Goal: Task Accomplishment & Management: Complete application form

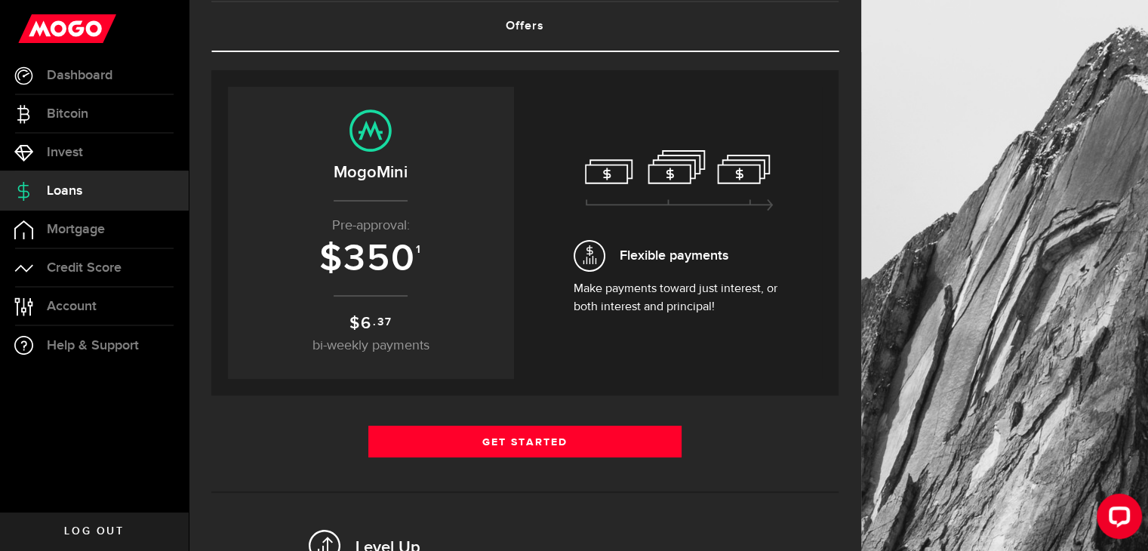
scroll to position [103, 0]
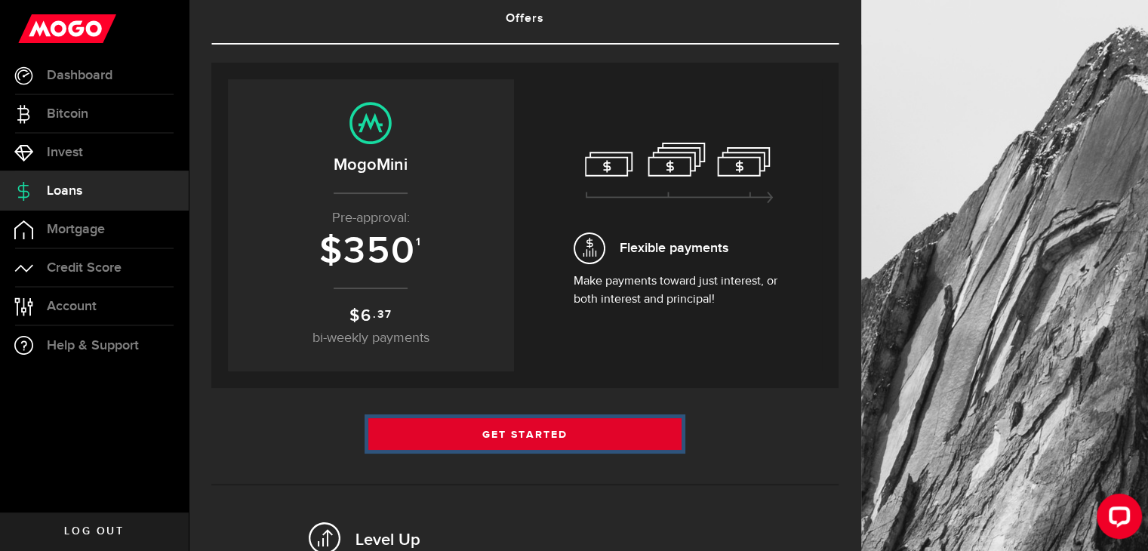
click at [526, 434] on link "Get Started" at bounding box center [525, 434] width 314 height 32
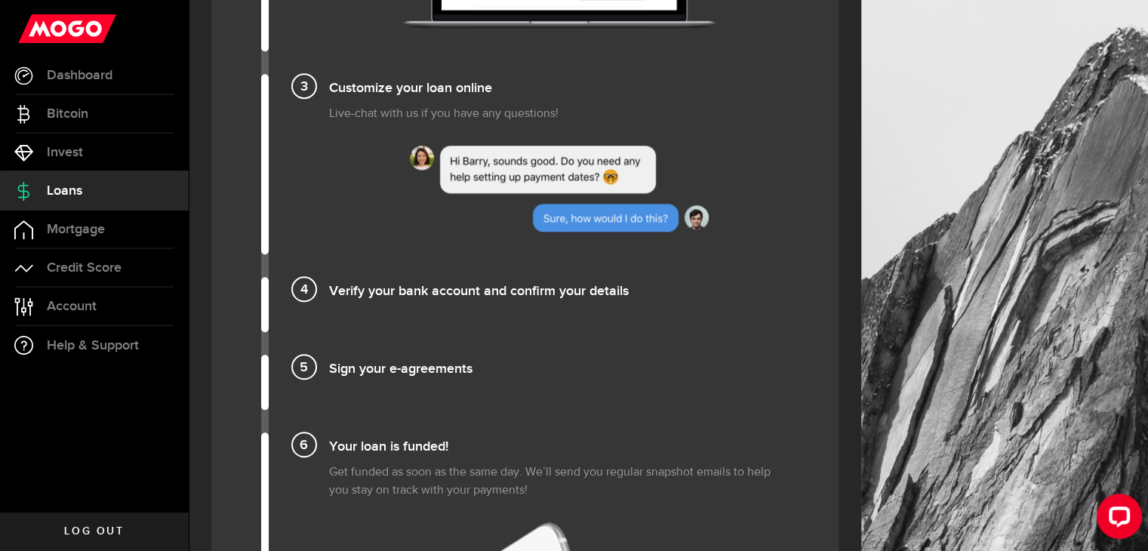
scroll to position [1412, 0]
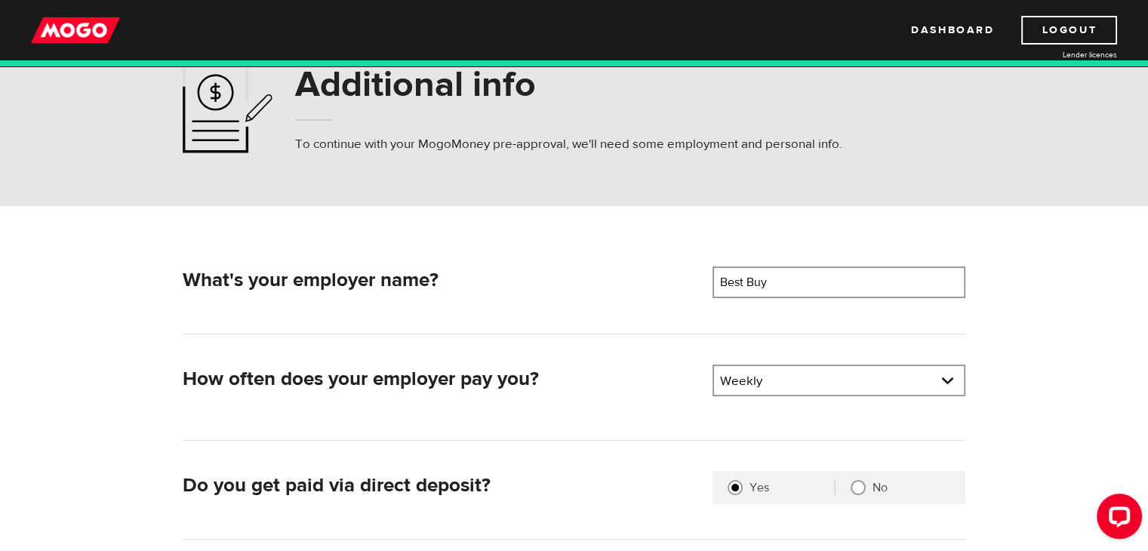
scroll to position [54, 0]
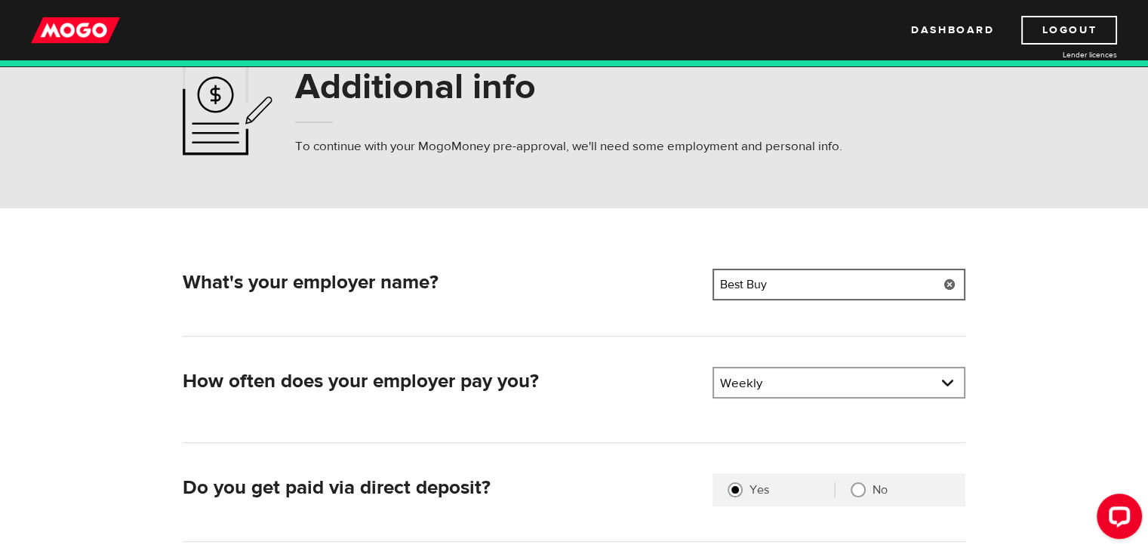
click at [773, 283] on input "Best Buy" at bounding box center [838, 285] width 253 height 32
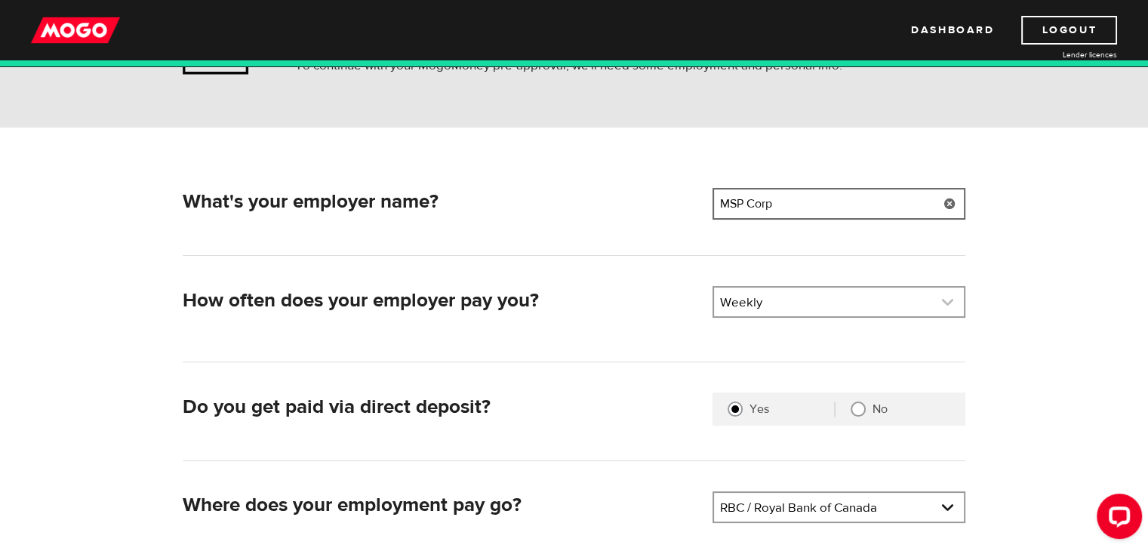
type input "MSP Corp"
click at [767, 313] on link at bounding box center [839, 302] width 250 height 29
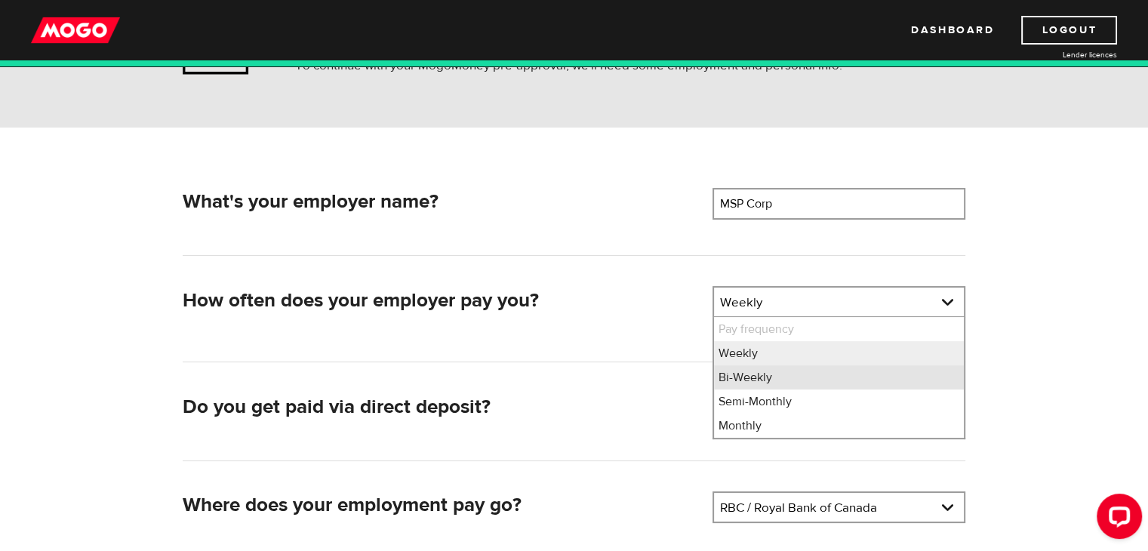
click at [764, 377] on li "Bi-Weekly" at bounding box center [839, 377] width 250 height 24
select select "2"
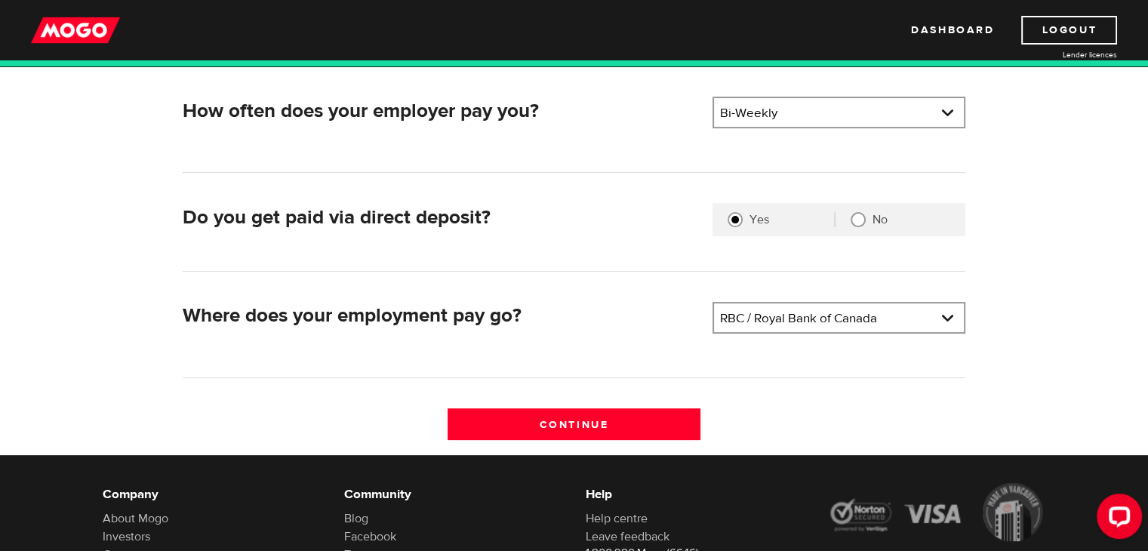
scroll to position [325, 0]
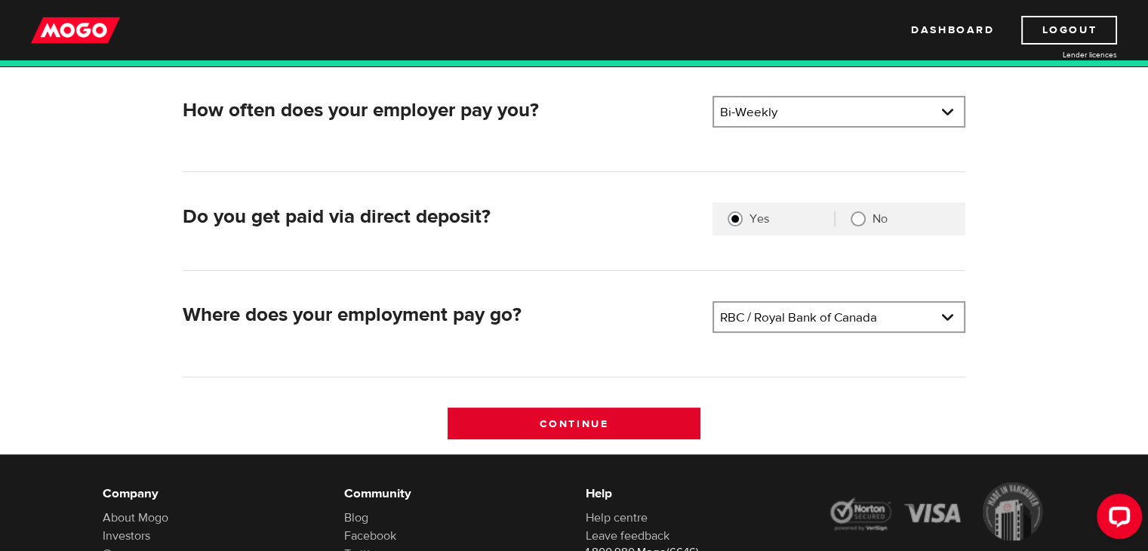
click at [605, 414] on input "Continue" at bounding box center [574, 424] width 253 height 32
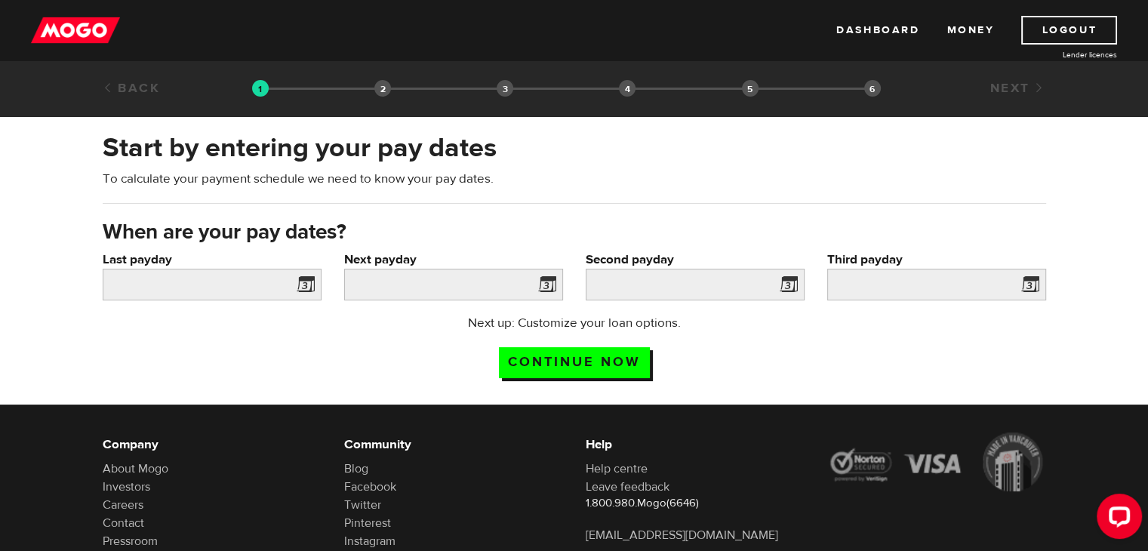
click at [309, 276] on span at bounding box center [302, 287] width 23 height 24
click at [308, 284] on span at bounding box center [302, 287] width 23 height 24
drag, startPoint x: 303, startPoint y: 288, endPoint x: 235, endPoint y: 285, distance: 68.0
click at [235, 285] on div at bounding box center [212, 285] width 219 height 32
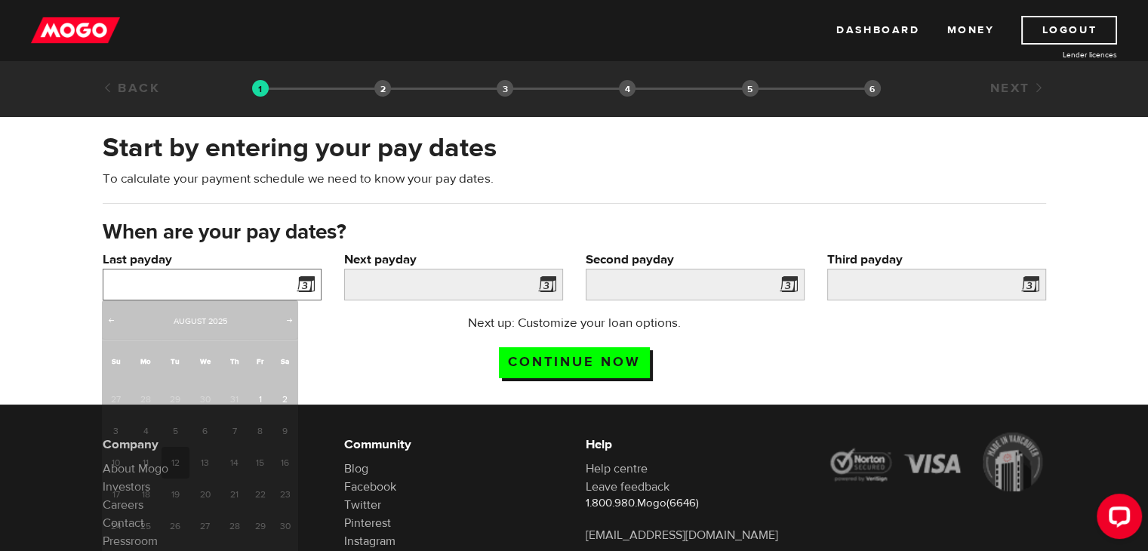
click at [235, 285] on input "Last payday" at bounding box center [212, 285] width 219 height 32
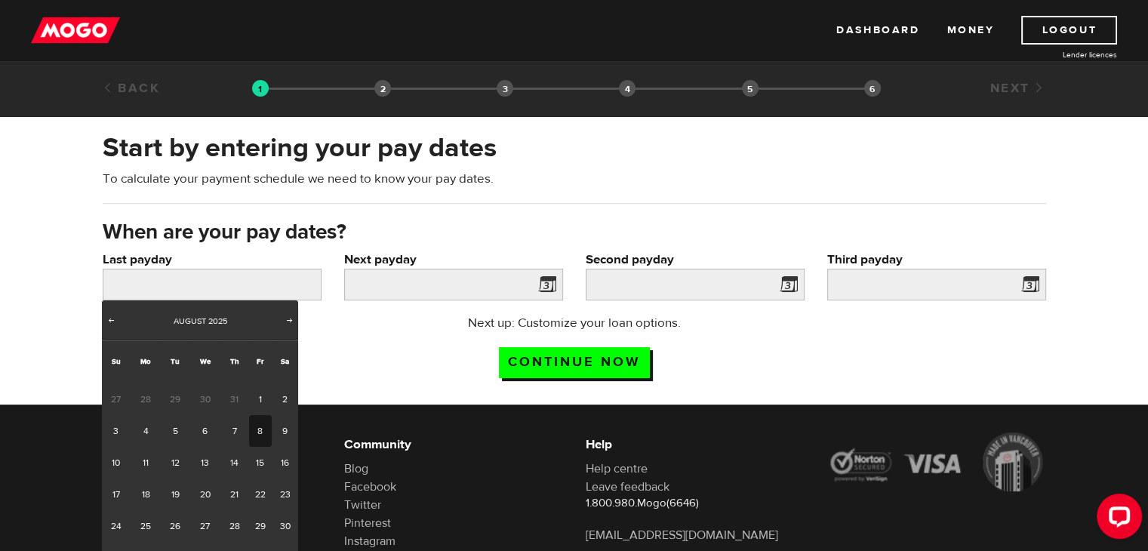
click at [260, 430] on link "8" at bounding box center [260, 431] width 23 height 32
type input "2025/08/08"
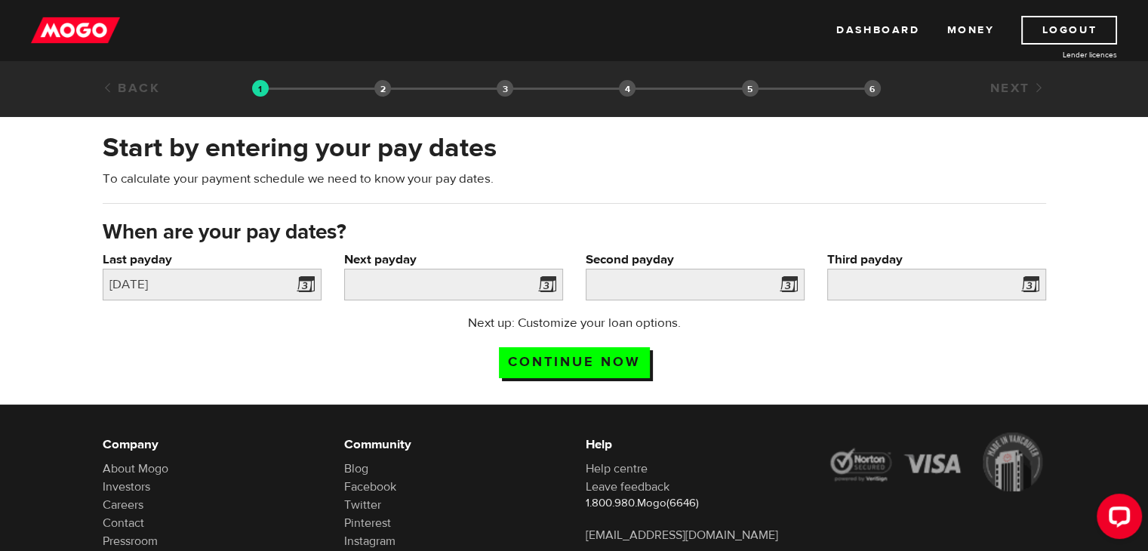
click at [547, 285] on span at bounding box center [544, 287] width 23 height 24
click at [537, 285] on span at bounding box center [544, 287] width 23 height 24
click at [545, 282] on span at bounding box center [544, 287] width 23 height 24
click at [475, 281] on input "Next payday" at bounding box center [453, 285] width 219 height 32
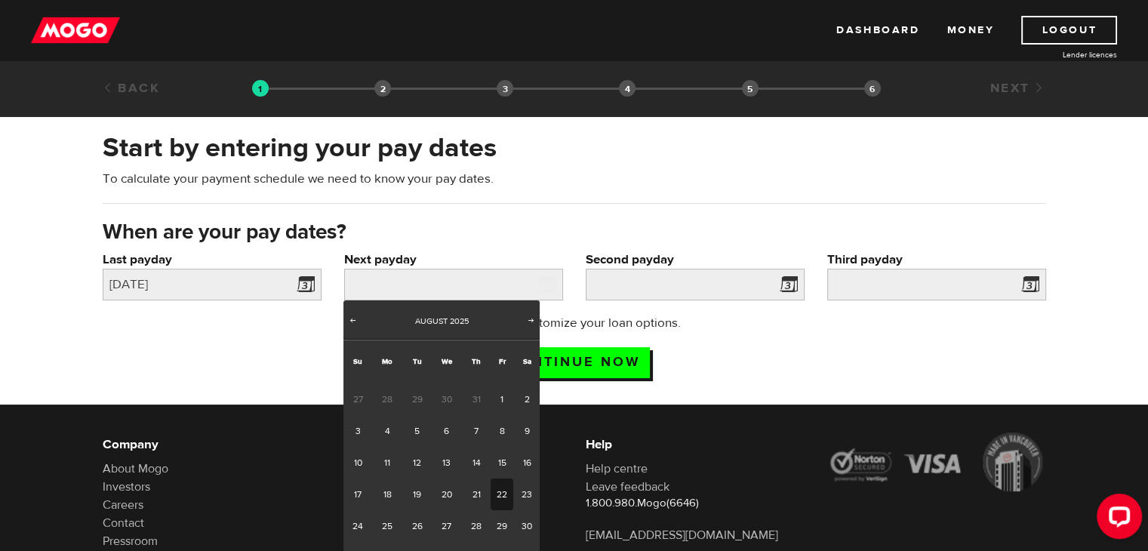
click at [499, 489] on link "22" at bounding box center [502, 494] width 23 height 32
type input "2025/08/22"
type input "2025/9/5"
type input "2025/9/19"
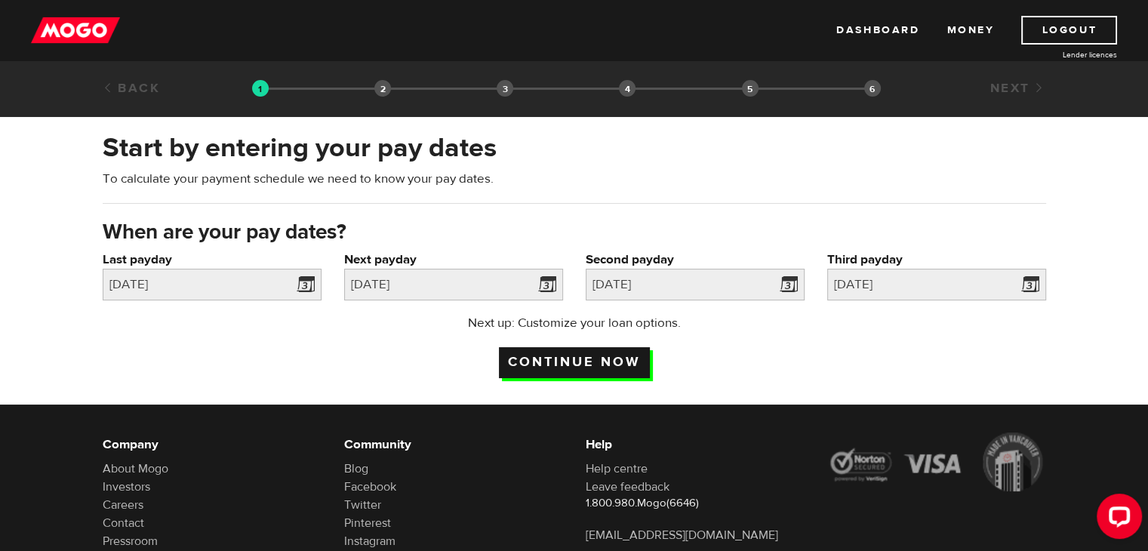
click at [586, 365] on input "Continue now" at bounding box center [574, 362] width 151 height 31
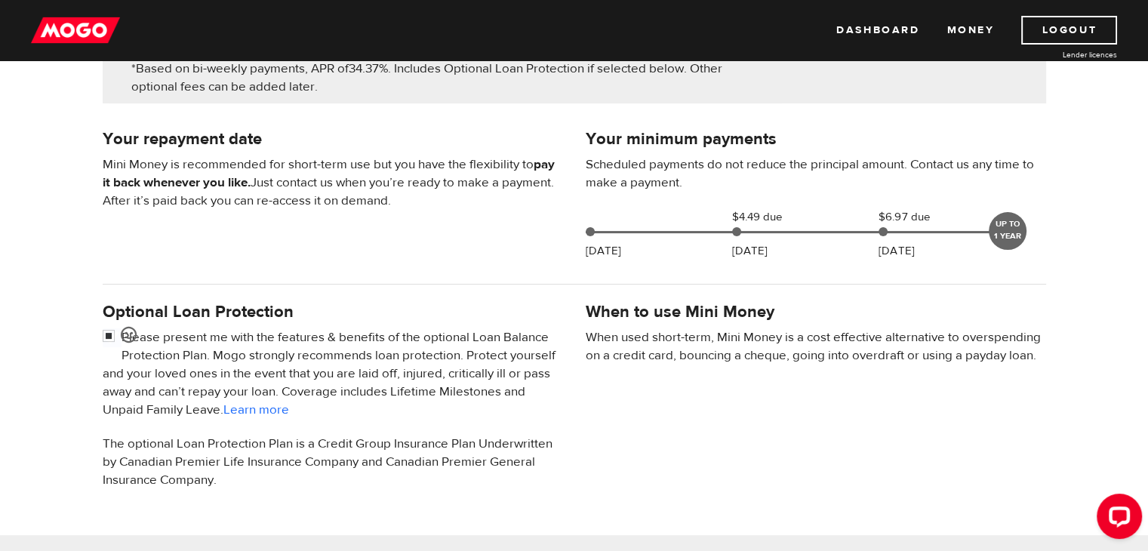
scroll to position [274, 0]
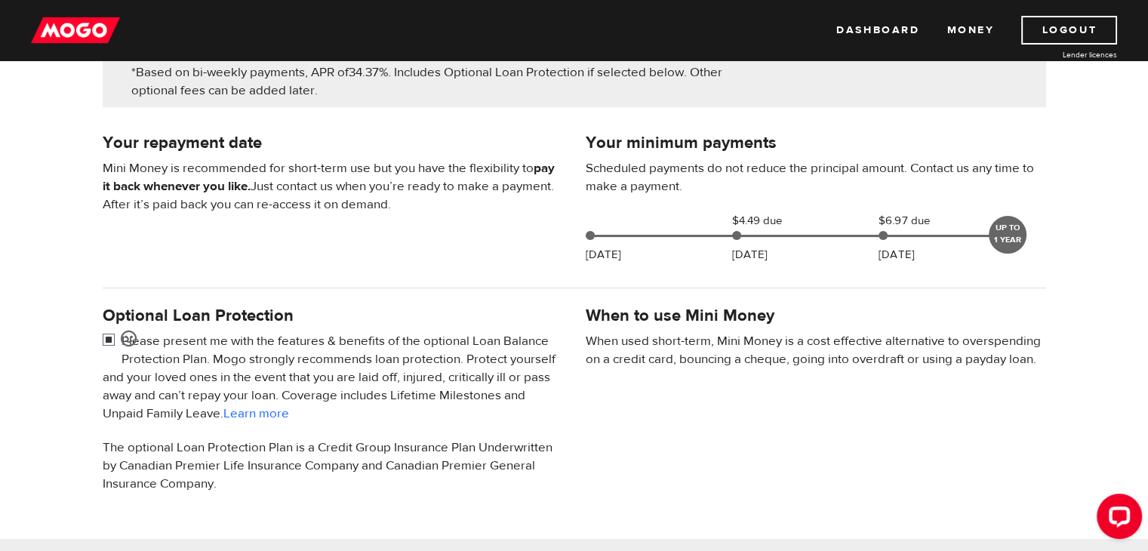
click at [106, 339] on input "checkbox" at bounding box center [112, 341] width 19 height 19
checkbox input "false"
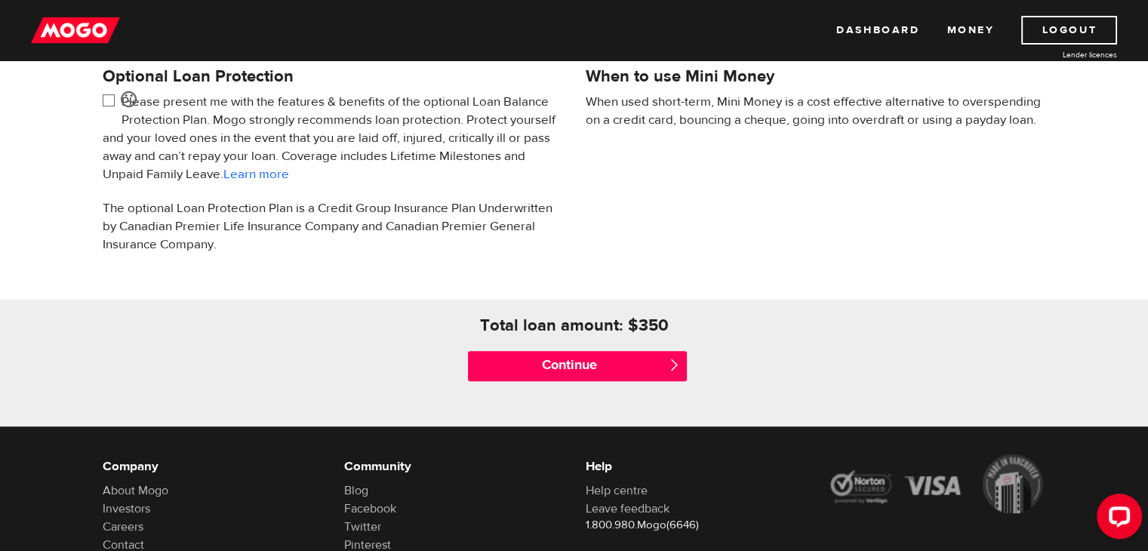
scroll to position [631, 0]
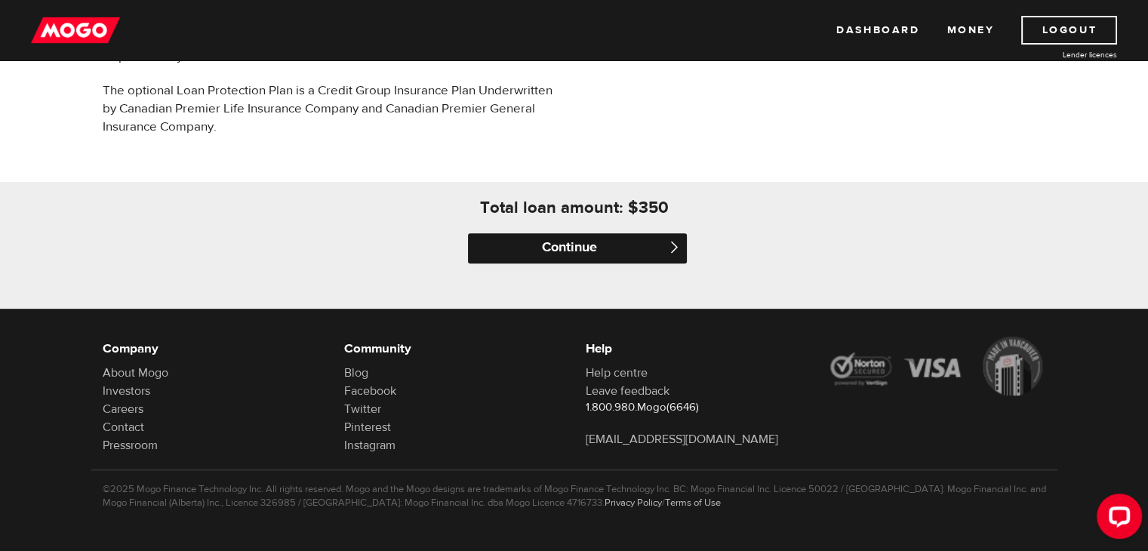
click at [541, 242] on input "Continue" at bounding box center [577, 248] width 219 height 30
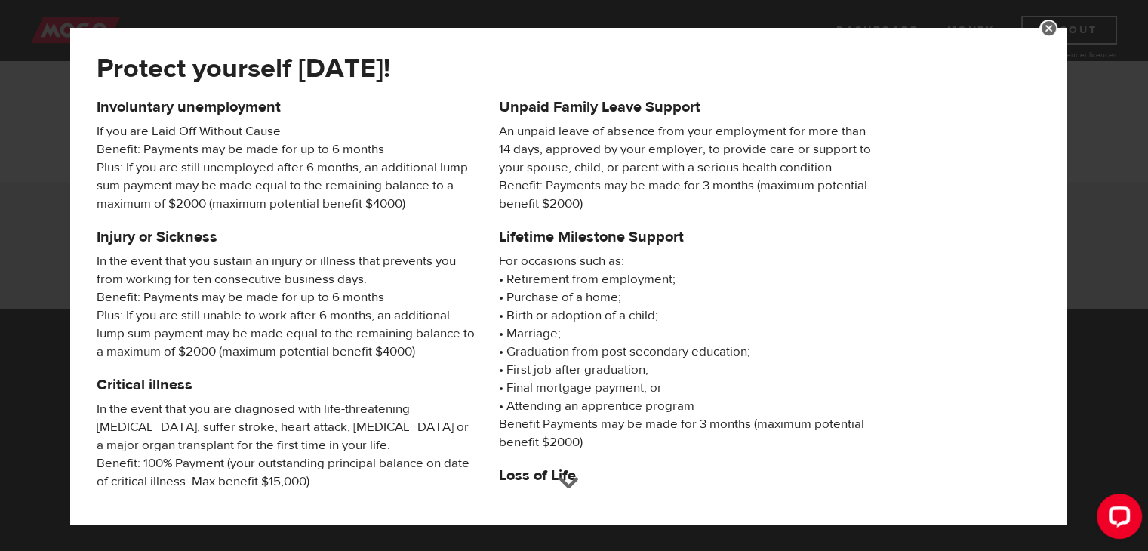
scroll to position [268, 0]
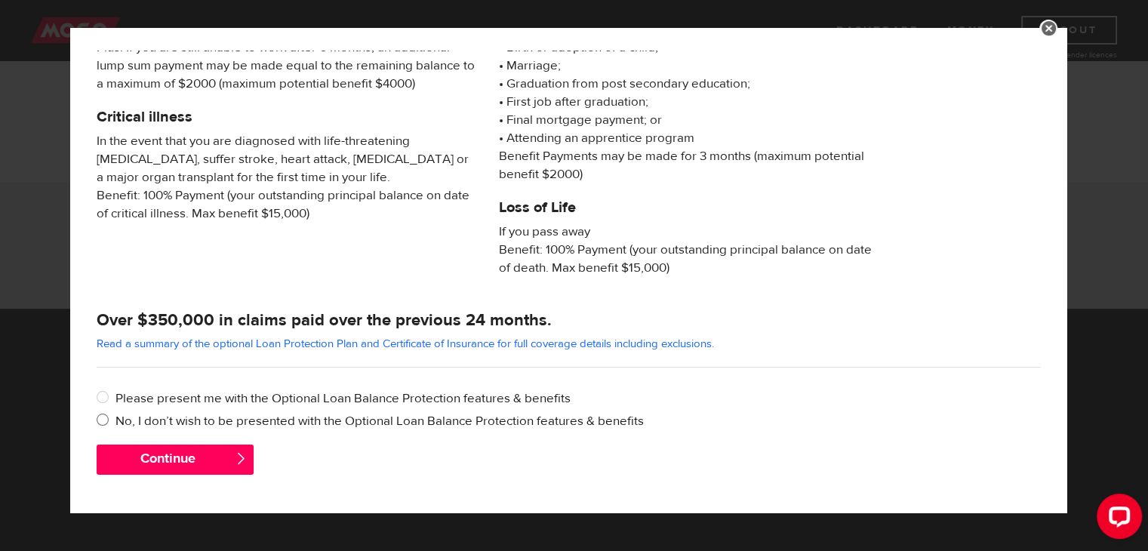
click at [154, 421] on label "No, I don’t wish to be presented with the Optional Loan Balance Protection feat…" at bounding box center [577, 421] width 924 height 18
click at [115, 421] on input "No, I don’t wish to be presented with the Optional Loan Balance Protection feat…" at bounding box center [106, 421] width 19 height 19
radio input "true"
click at [188, 454] on button "Continue" at bounding box center [175, 459] width 157 height 30
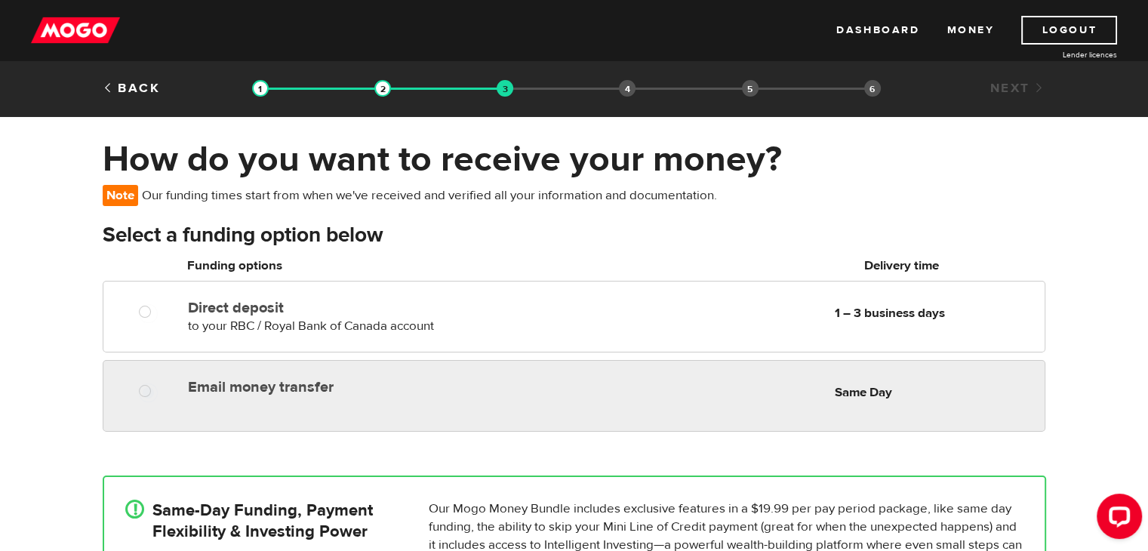
radio input "true"
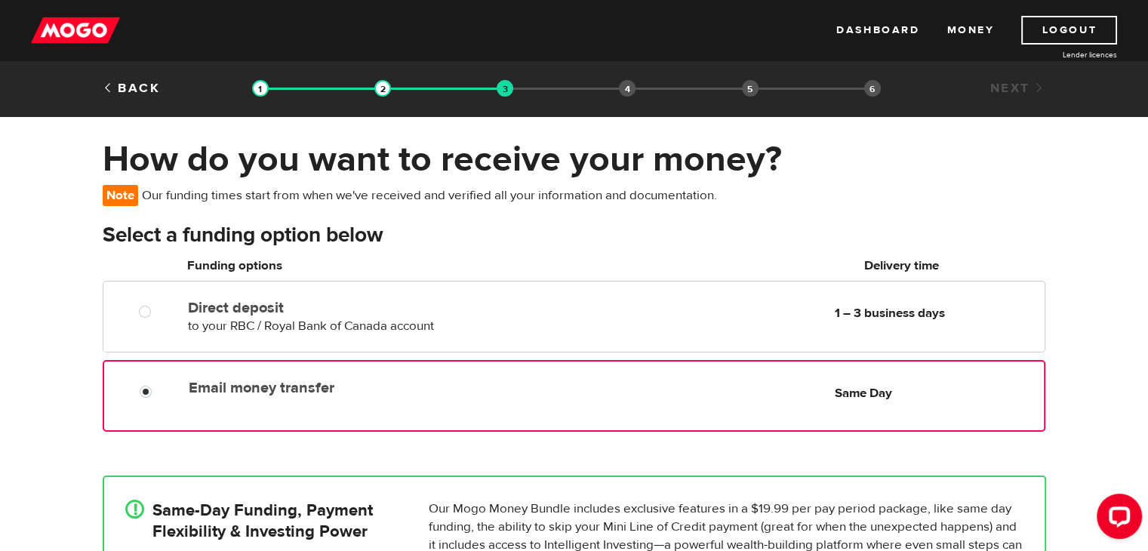
click at [208, 396] on div "Email money transfer Delivery in Same Day Same Day" at bounding box center [613, 387] width 860 height 29
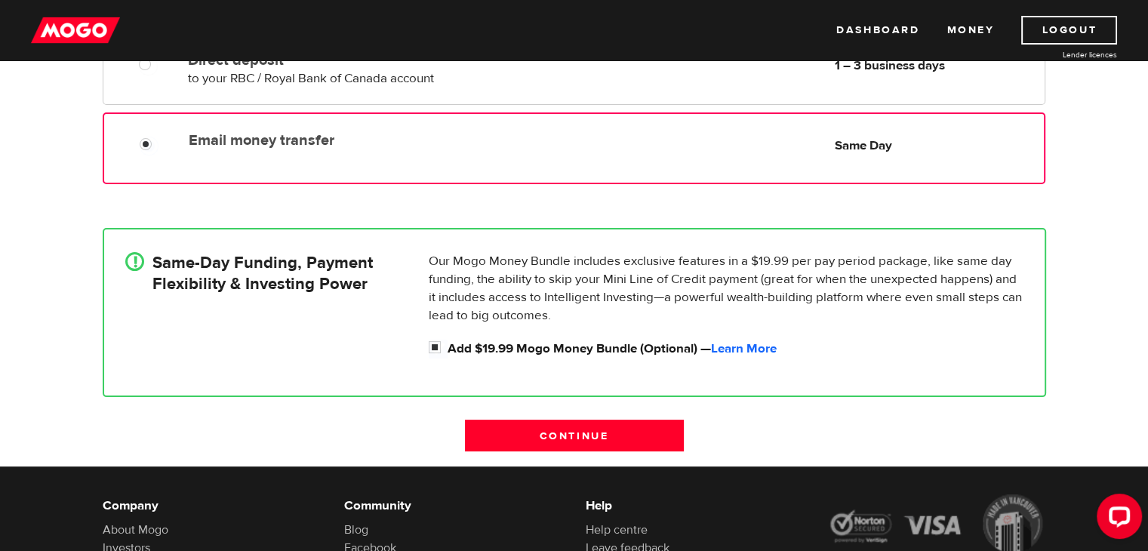
scroll to position [248, 0]
click at [462, 345] on label "Add $19.99 Mogo Money Bundle (Optional) — Learn More" at bounding box center [736, 349] width 576 height 18
click at [448, 345] on input "Add $19.99 Mogo Money Bundle (Optional) — Learn More" at bounding box center [438, 349] width 19 height 19
checkbox input "false"
radio input "false"
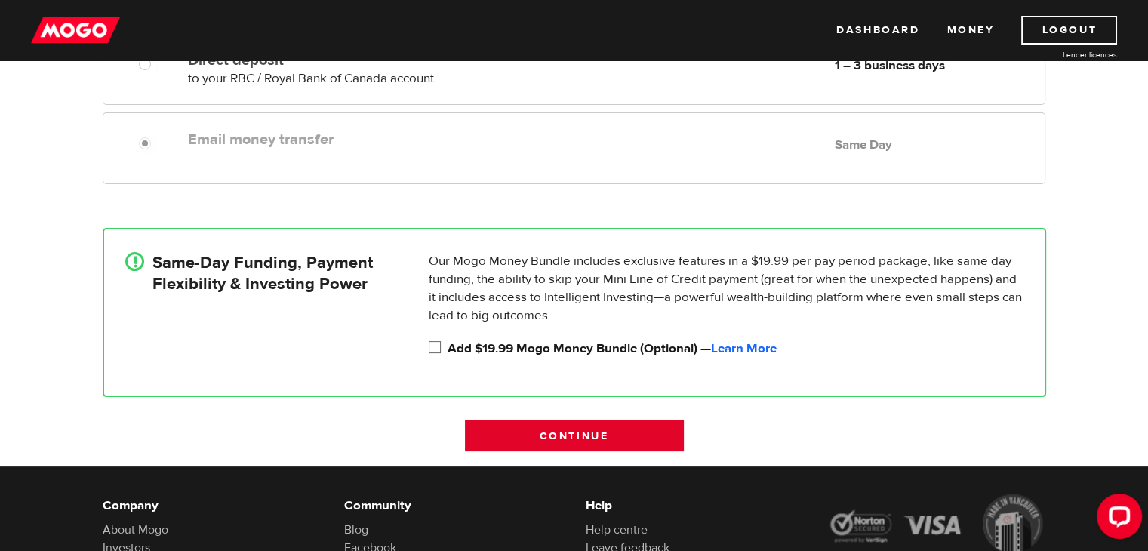
click at [560, 444] on input "Continue" at bounding box center [574, 436] width 219 height 32
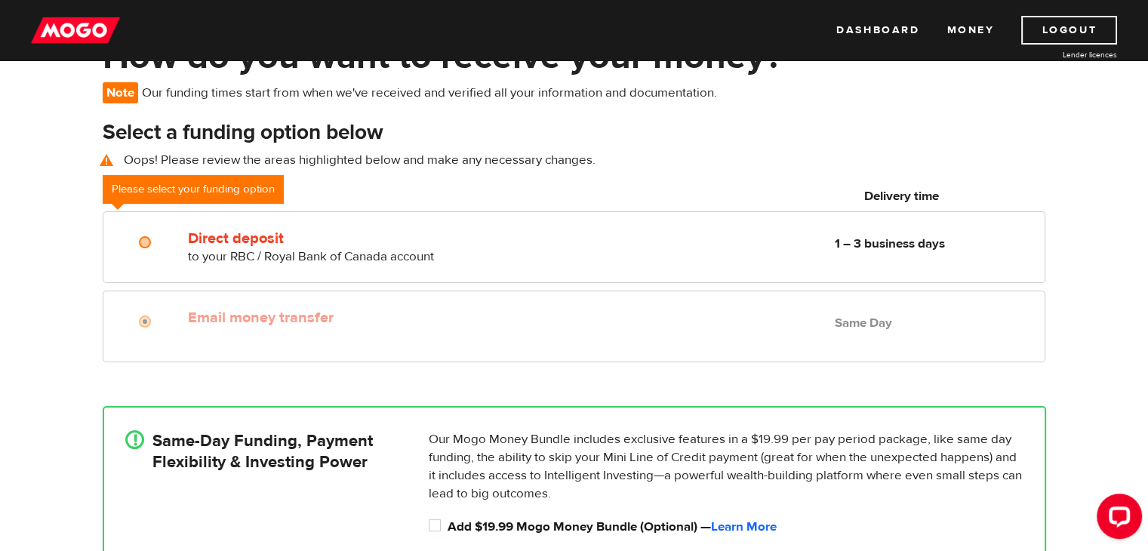
scroll to position [100, 0]
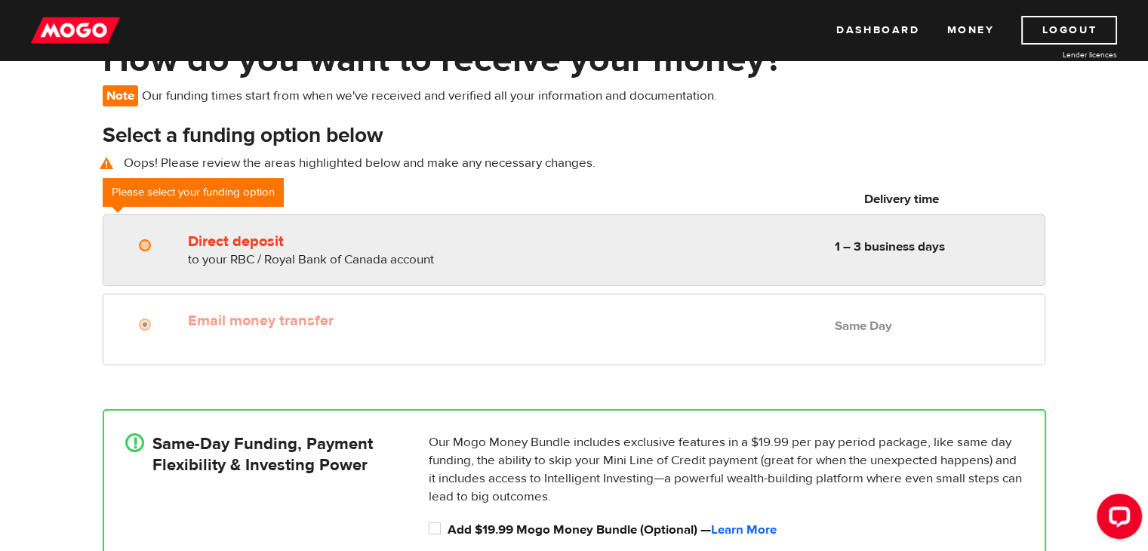
radio input "true"
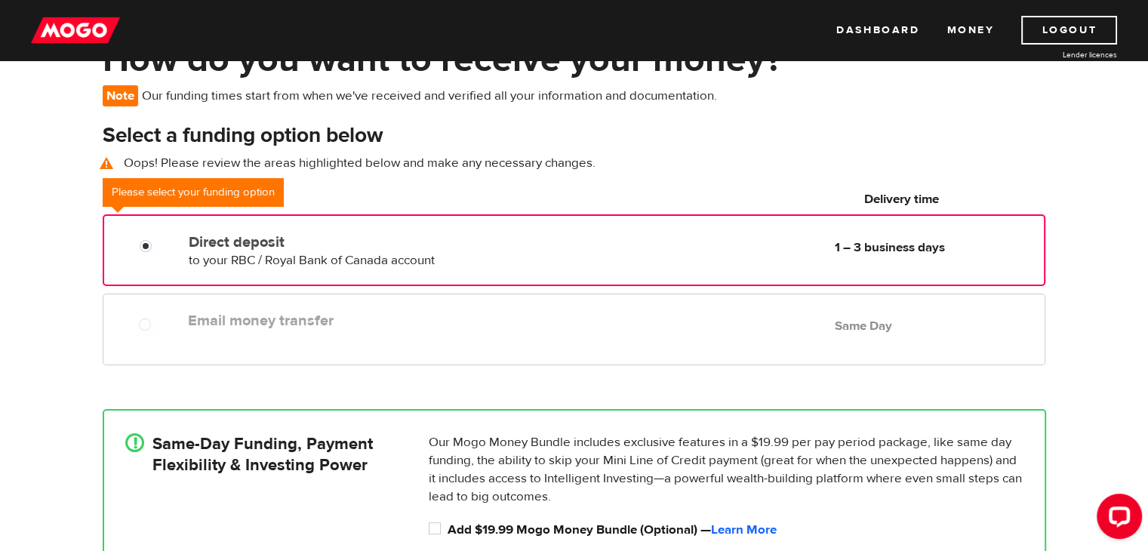
click at [247, 240] on label "Direct deposit" at bounding box center [362, 242] width 346 height 18
click at [158, 240] on input "Direct deposit" at bounding box center [149, 247] width 19 height 19
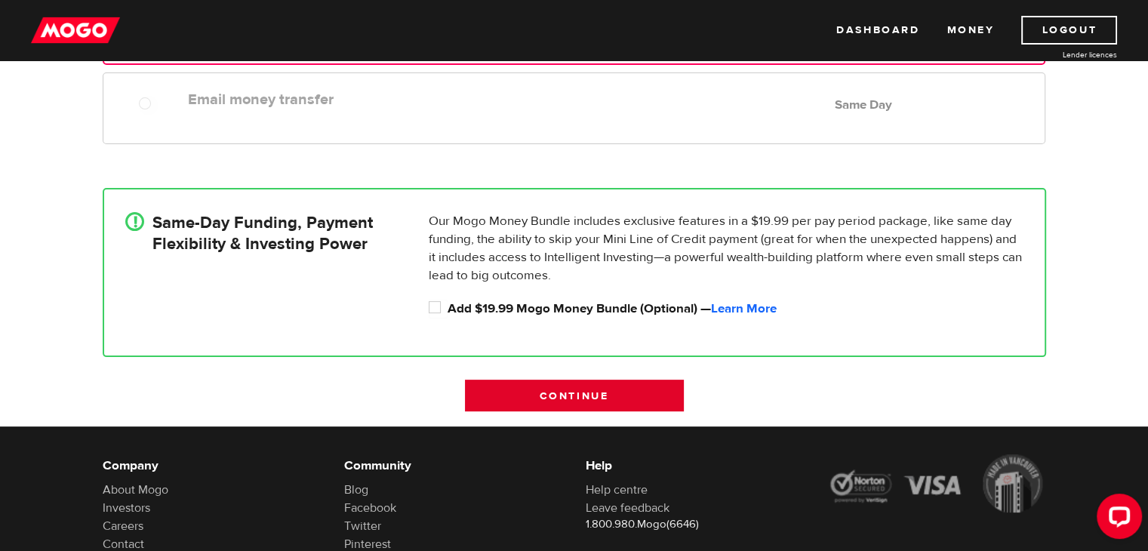
click at [545, 385] on input "Continue" at bounding box center [574, 396] width 219 height 32
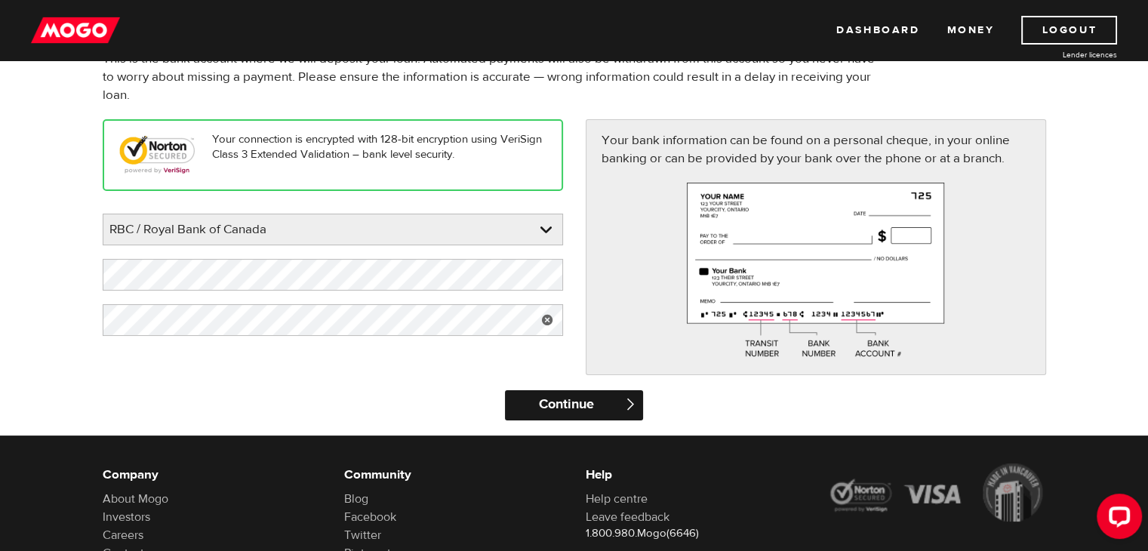
scroll to position [134, 0]
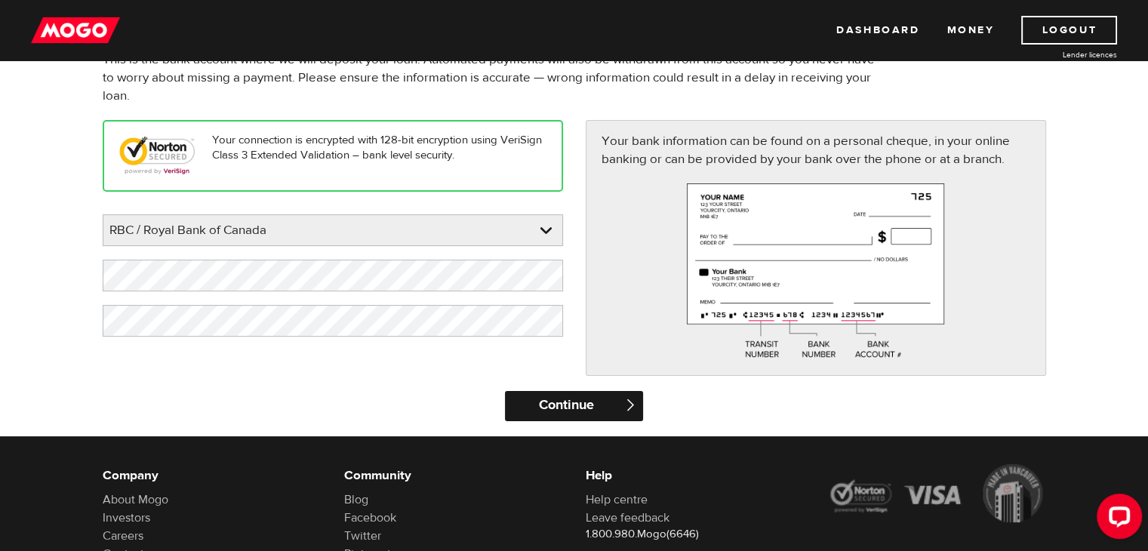
click at [566, 402] on input "Continue" at bounding box center [574, 406] width 138 height 30
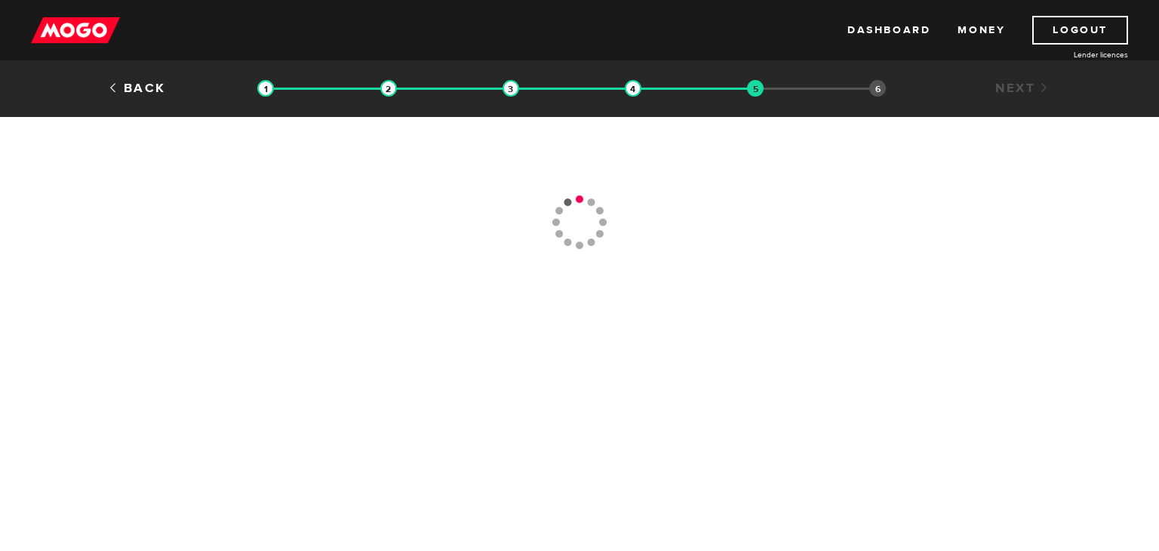
type input "(647) 716-9969"
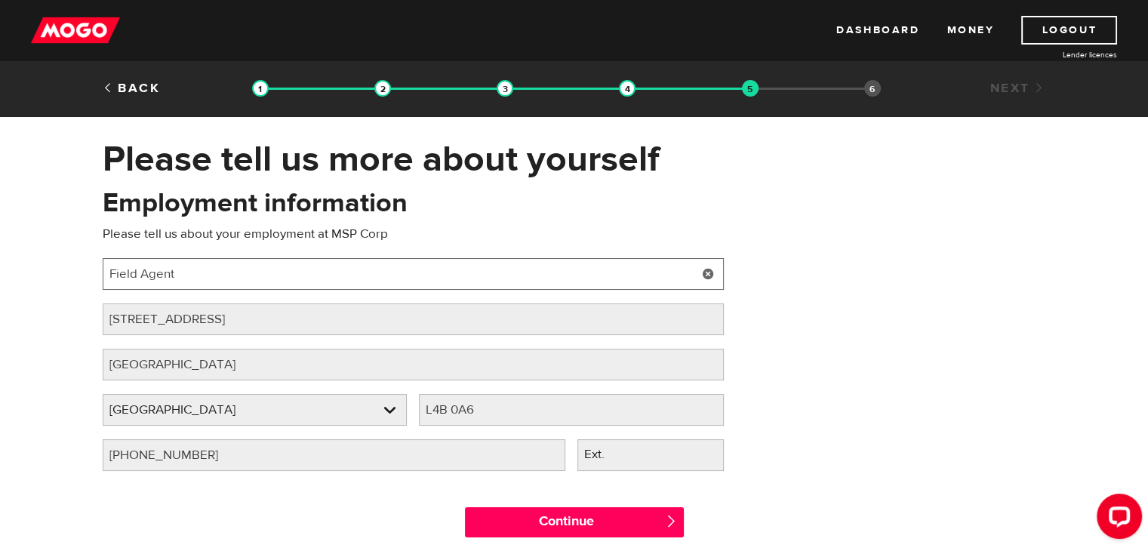
click at [291, 267] on input "Field Agent" at bounding box center [413, 274] width 621 height 32
type input "Field Services Technician"
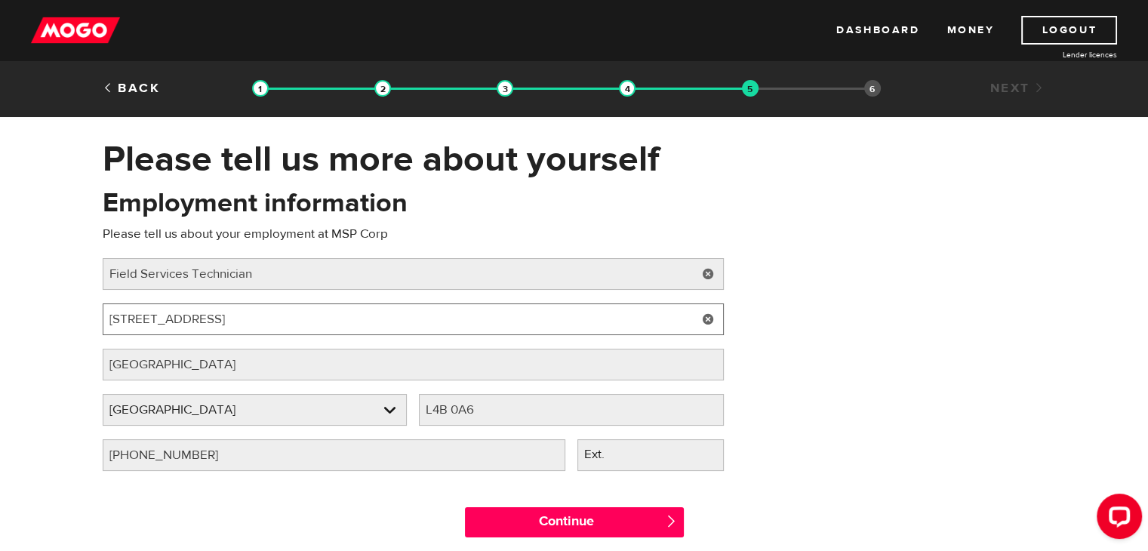
click at [220, 329] on input "225 High Tech Rd" at bounding box center [413, 319] width 621 height 32
paste input "70 East Beaver Creek"
type input "70 East Beaver Creek Rd"
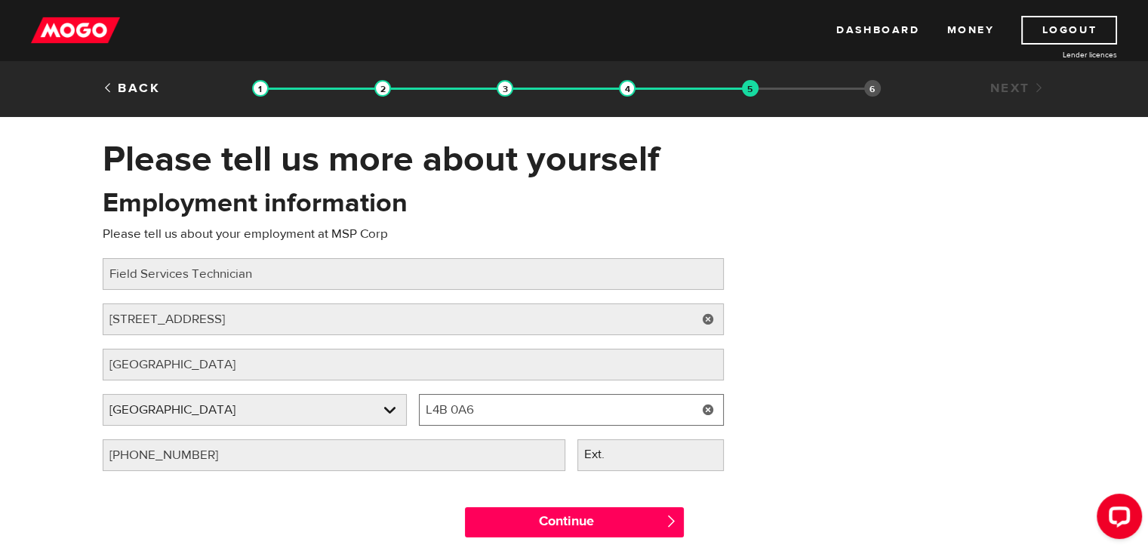
click at [465, 411] on input "L4B 0A6" at bounding box center [571, 410] width 305 height 32
paste input "3B2"
type input "L4B 3B2"
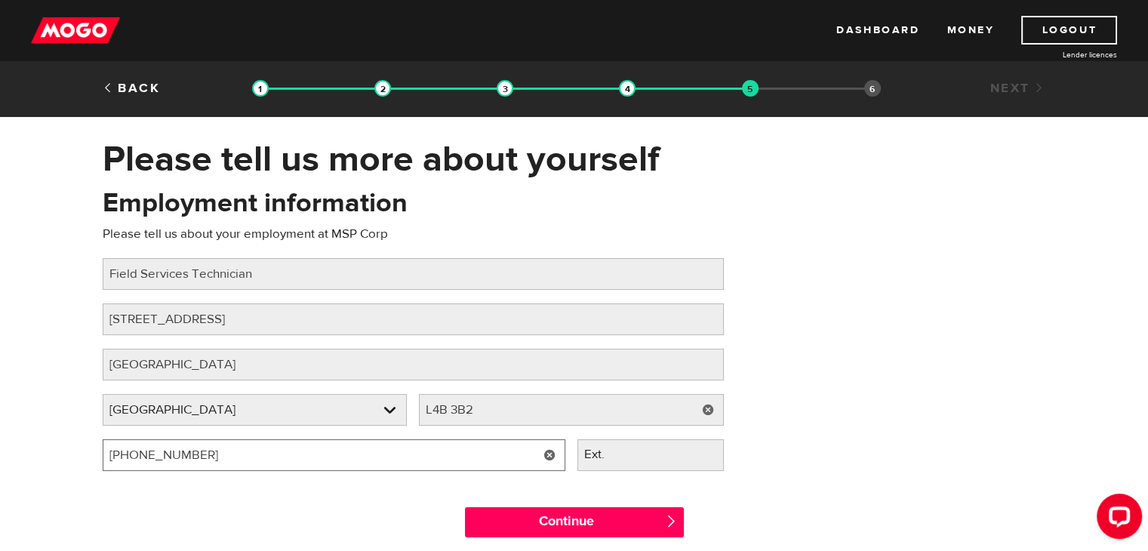
click at [208, 454] on input "(647) 716-9969" at bounding box center [334, 455] width 463 height 32
type input "(905) 307-4357"
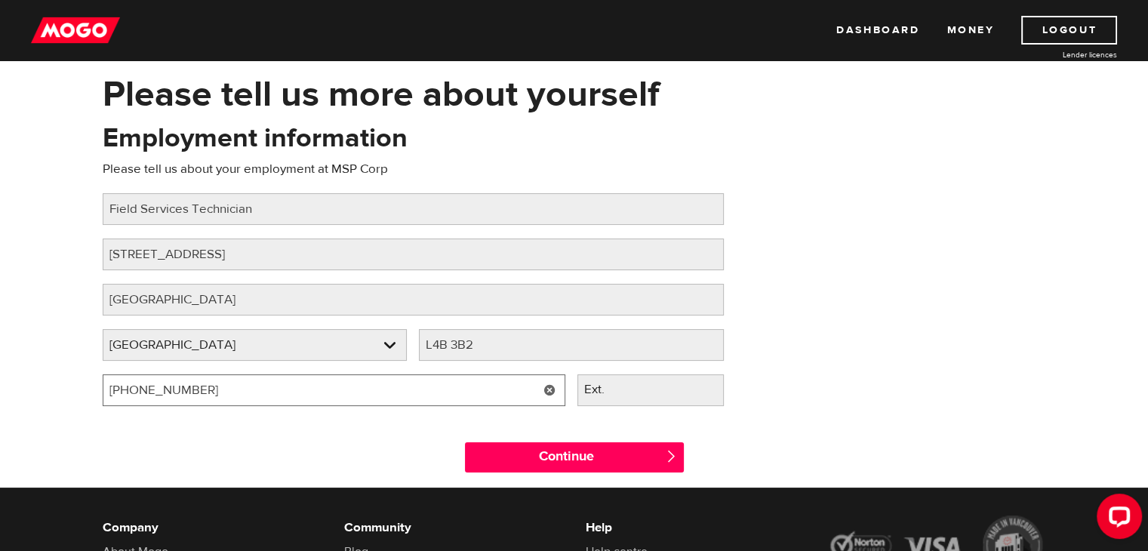
scroll to position [66, 0]
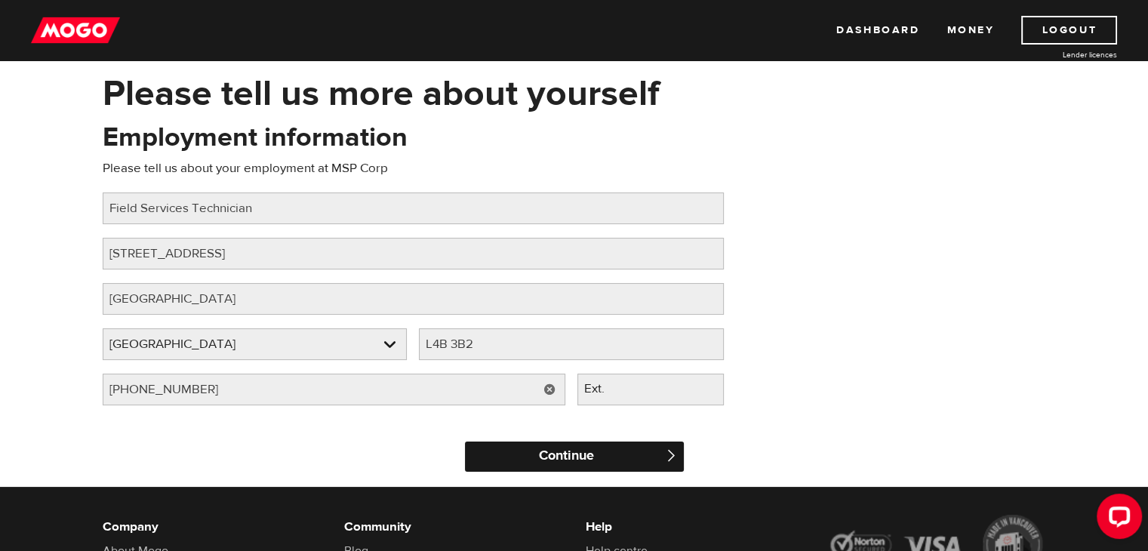
click at [586, 455] on input "Continue" at bounding box center [574, 456] width 219 height 30
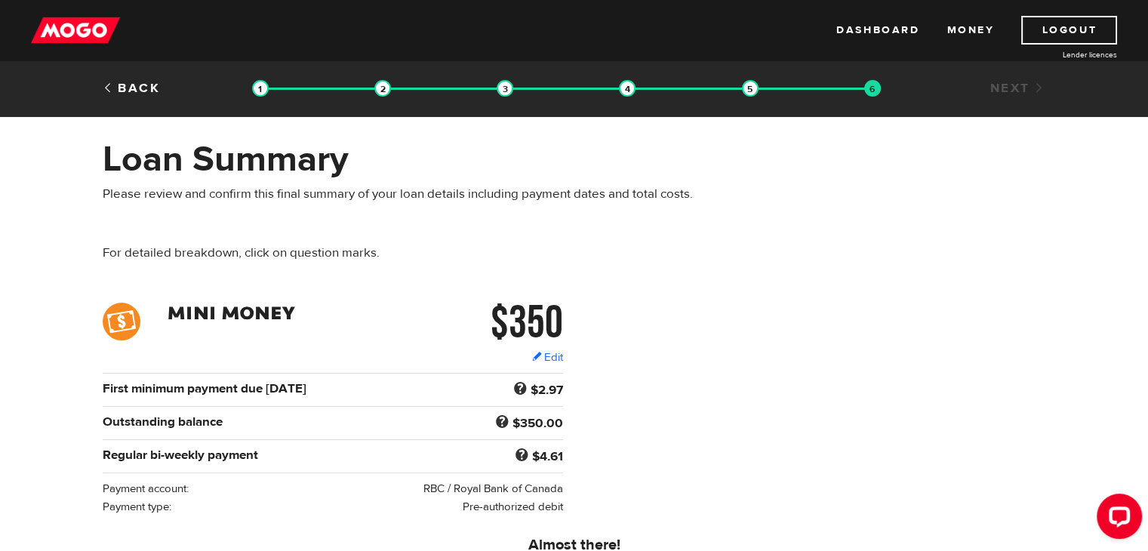
click at [995, 286] on div "Loan Summary Please review and confirm this final summary of your loan details …" at bounding box center [574, 219] width 966 height 165
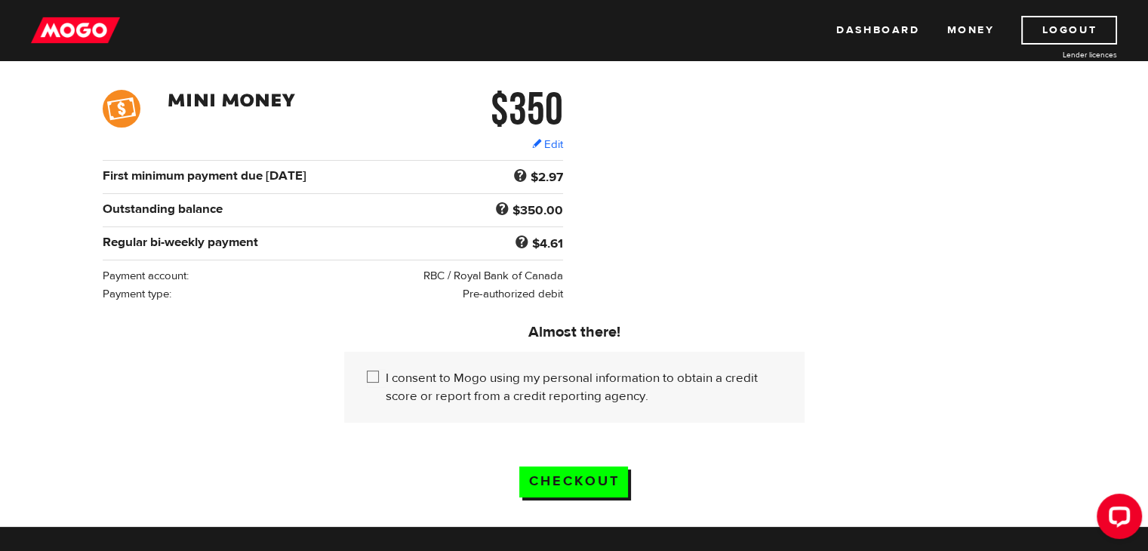
scroll to position [211, 0]
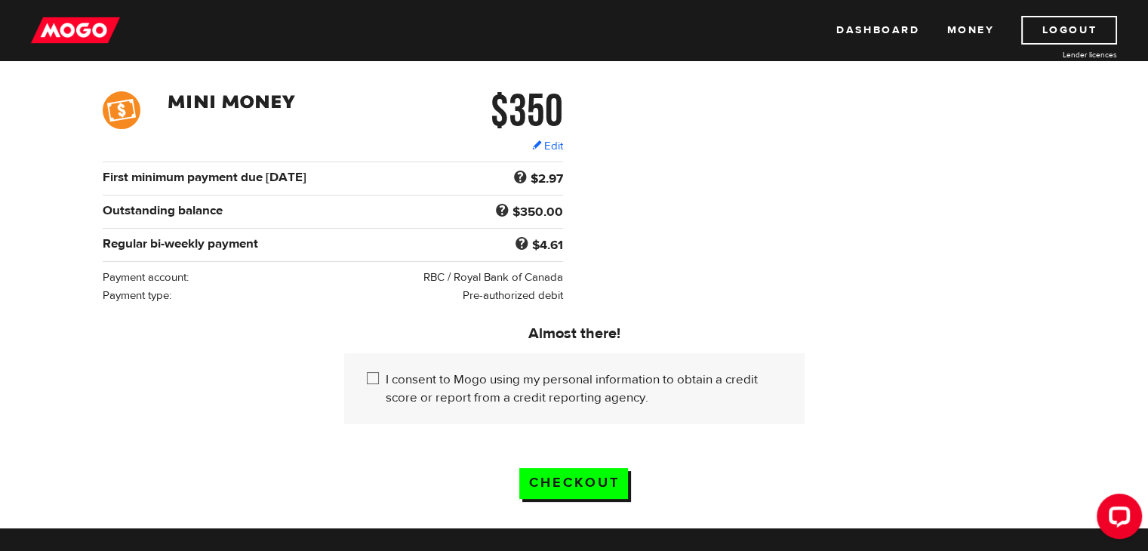
click at [374, 376] on input "I consent to Mogo using my personal information to obtain a credit score or rep…" at bounding box center [376, 380] width 19 height 19
checkbox input "true"
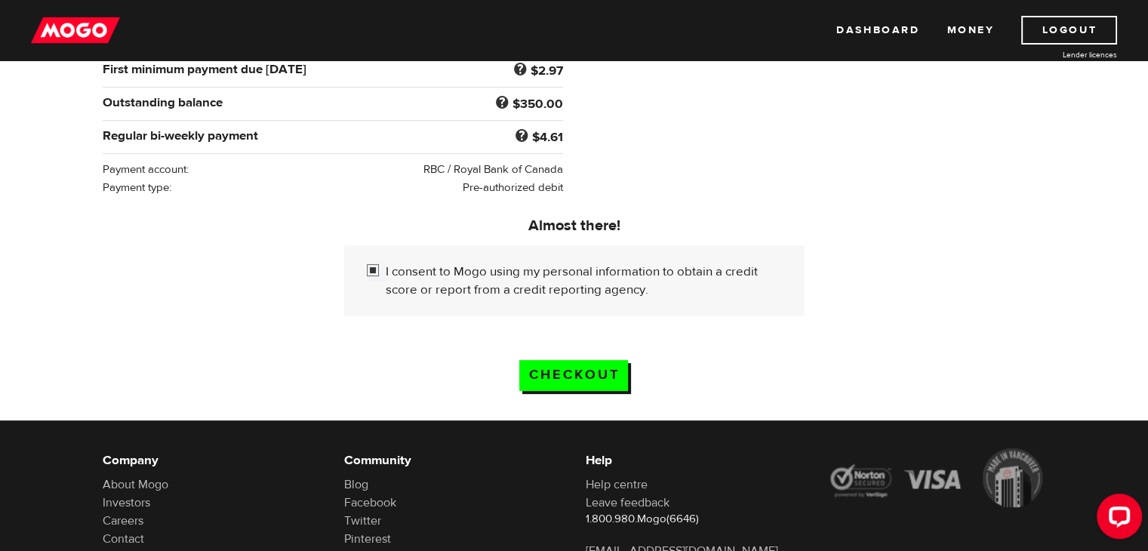
scroll to position [323, 0]
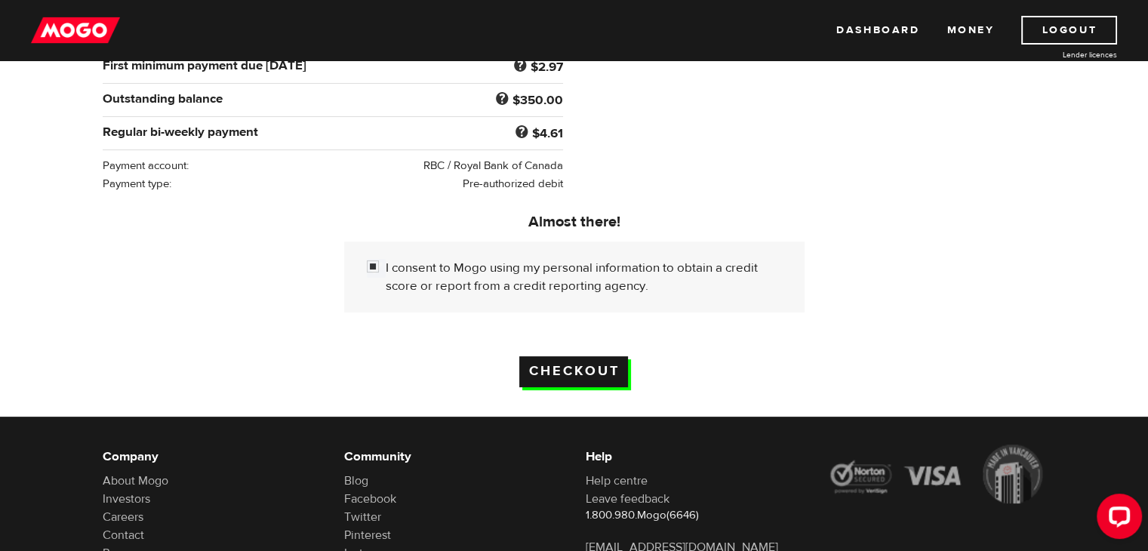
click at [576, 374] on input "Checkout" at bounding box center [573, 371] width 109 height 31
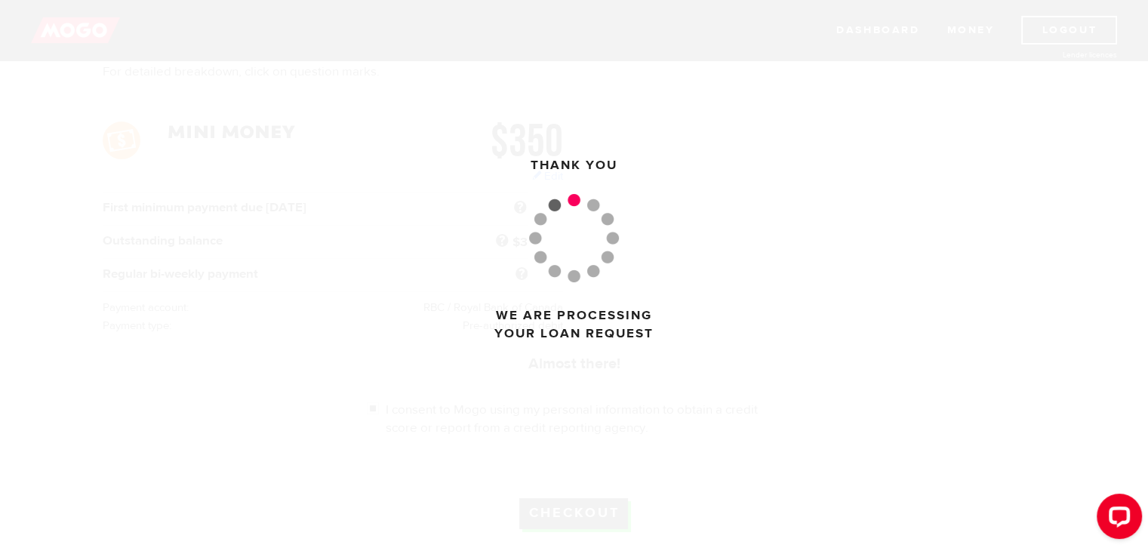
scroll to position [177, 0]
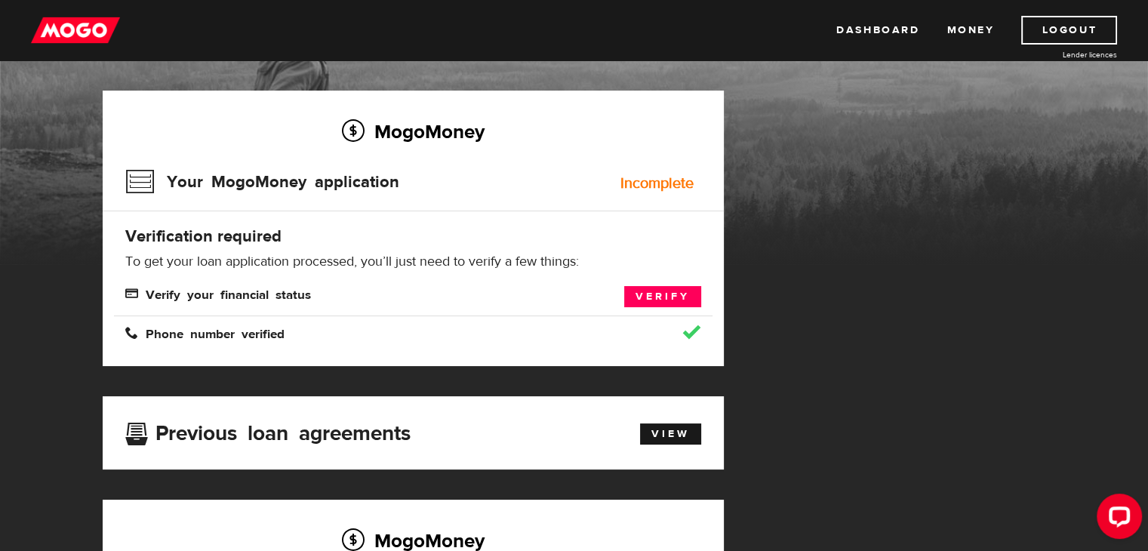
scroll to position [75, 0]
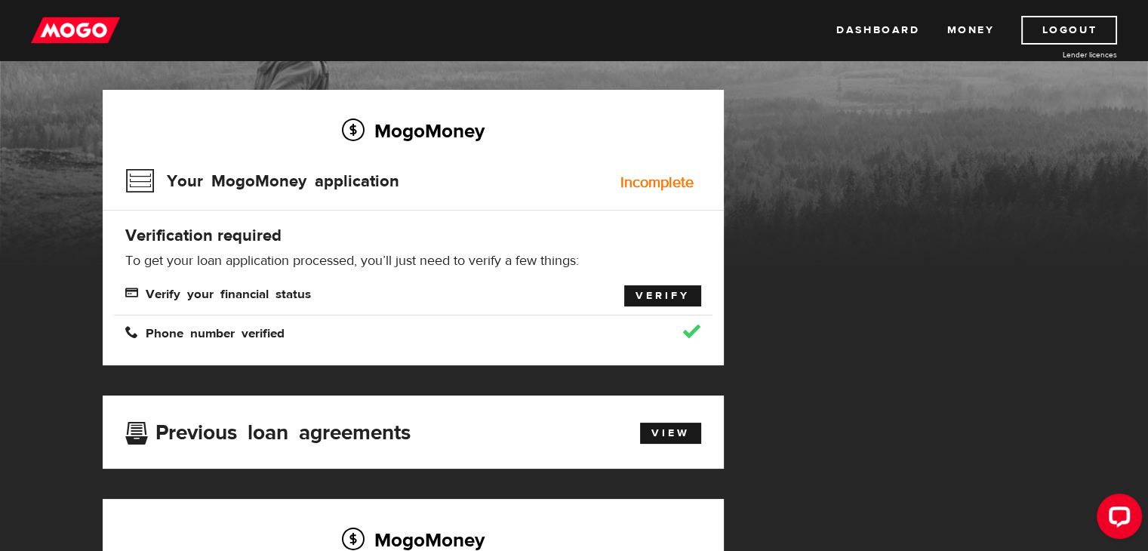
click at [649, 295] on link "Verify" at bounding box center [662, 295] width 77 height 21
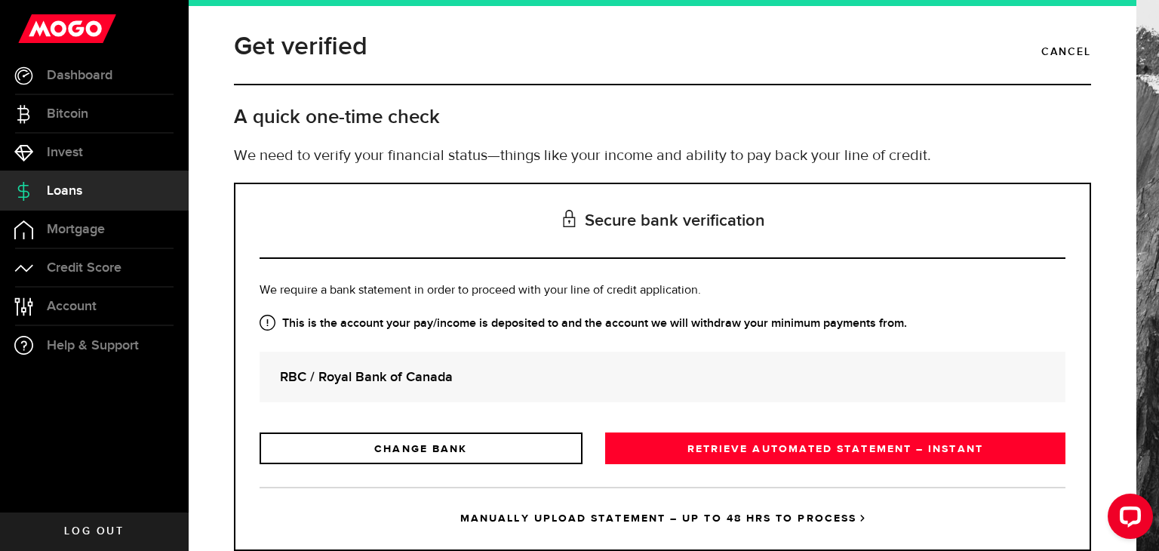
scroll to position [42, 0]
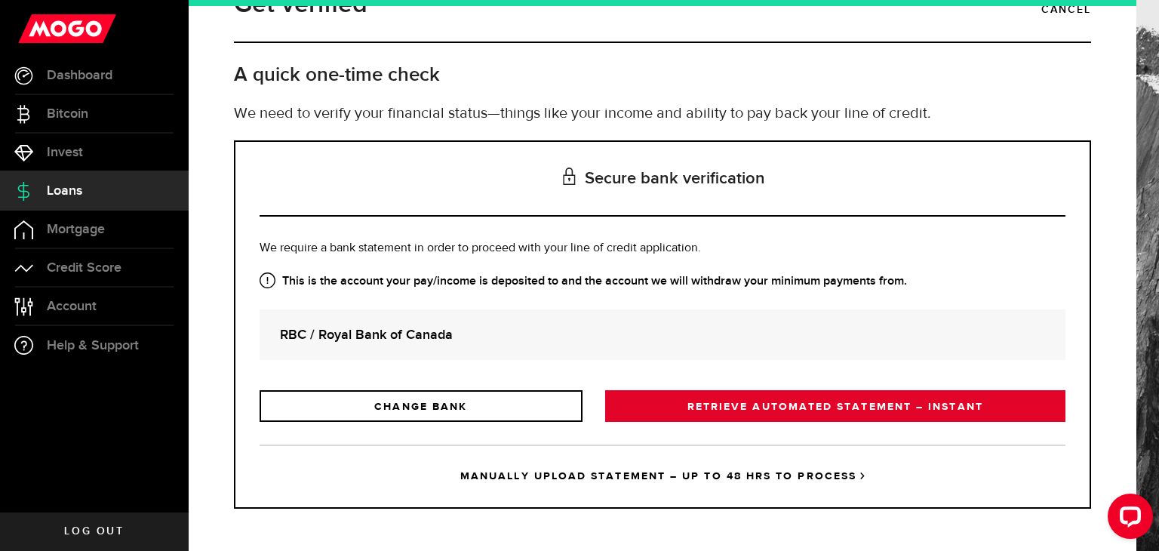
click at [706, 410] on link "RETRIEVE AUTOMATED STATEMENT – INSTANT" at bounding box center [835, 406] width 460 height 32
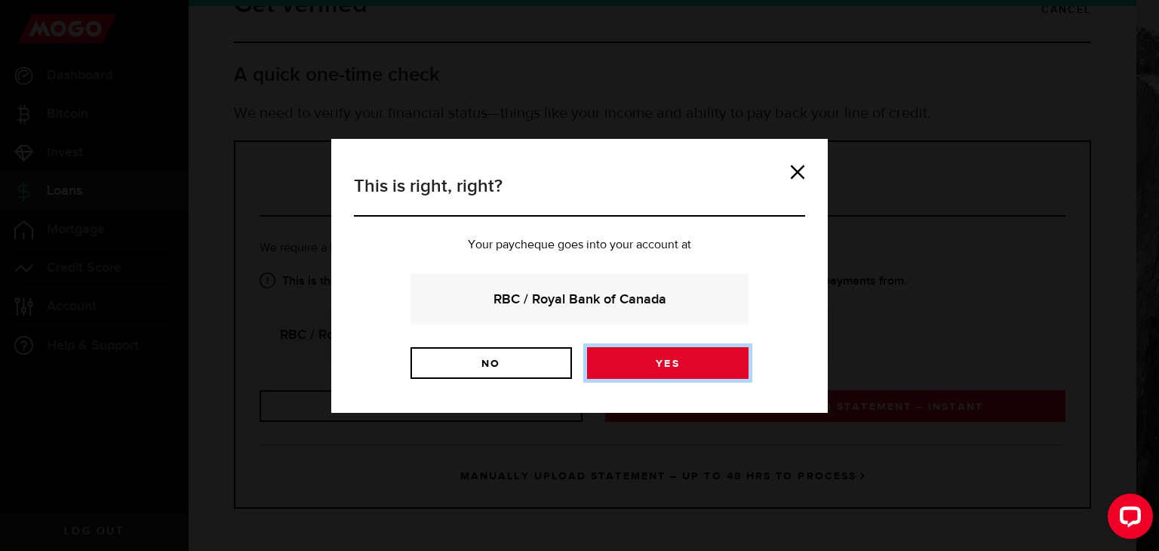
click at [638, 358] on link "Yes" at bounding box center [667, 363] width 161 height 32
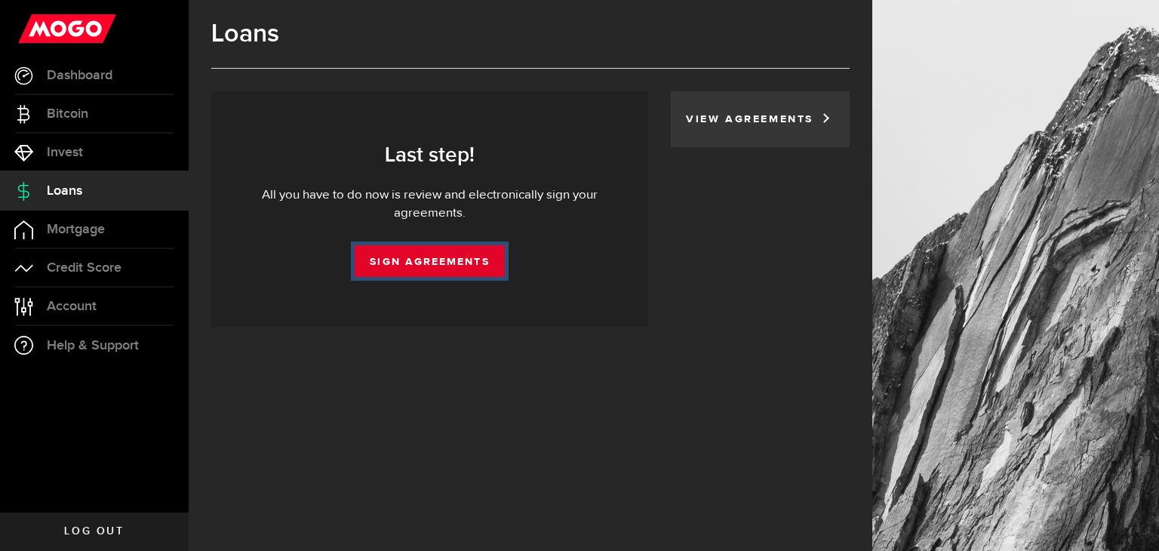
click at [453, 251] on link "Sign Agreements" at bounding box center [429, 261] width 149 height 32
